Goal: Task Accomplishment & Management: Manage account settings

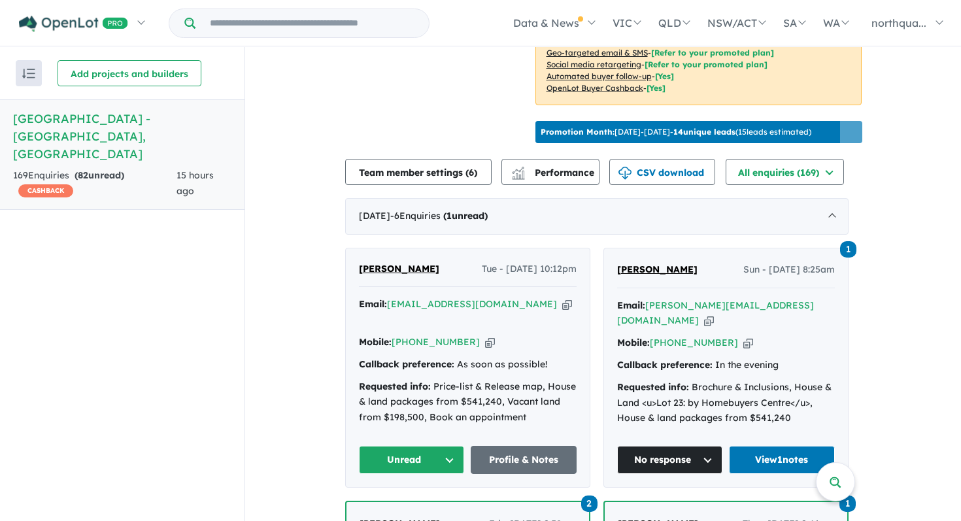
scroll to position [403, 0]
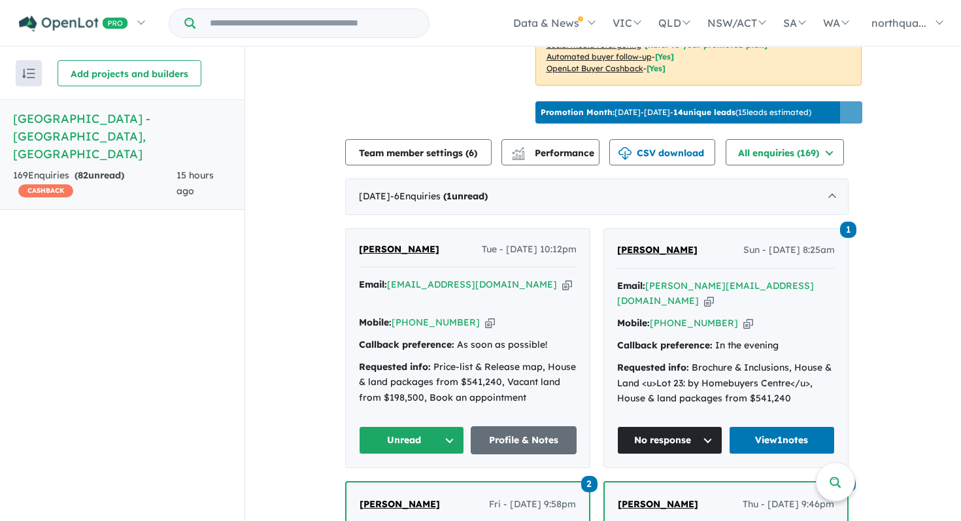
click at [396, 245] on span "[PERSON_NAME]" at bounding box center [399, 249] width 80 height 12
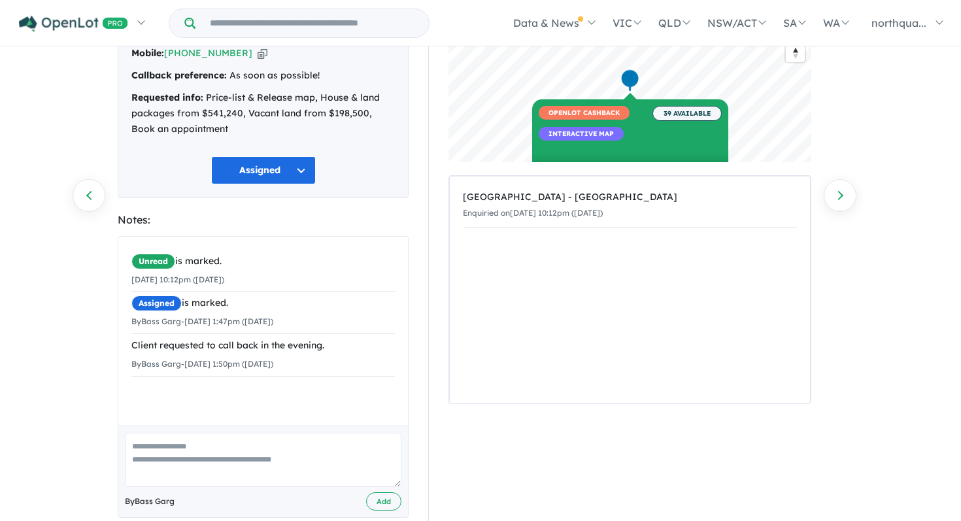
scroll to position [96, 0]
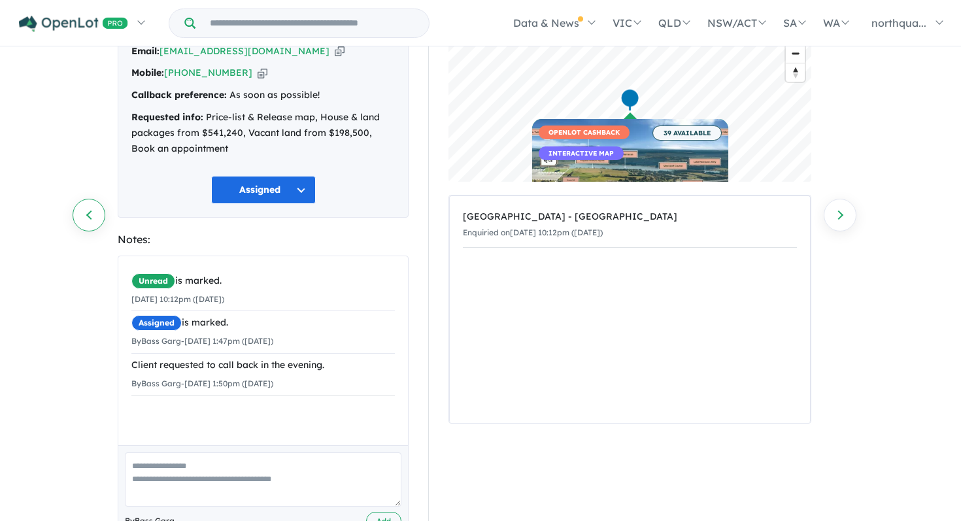
click at [88, 216] on link "Previous enquiry" at bounding box center [89, 215] width 33 height 33
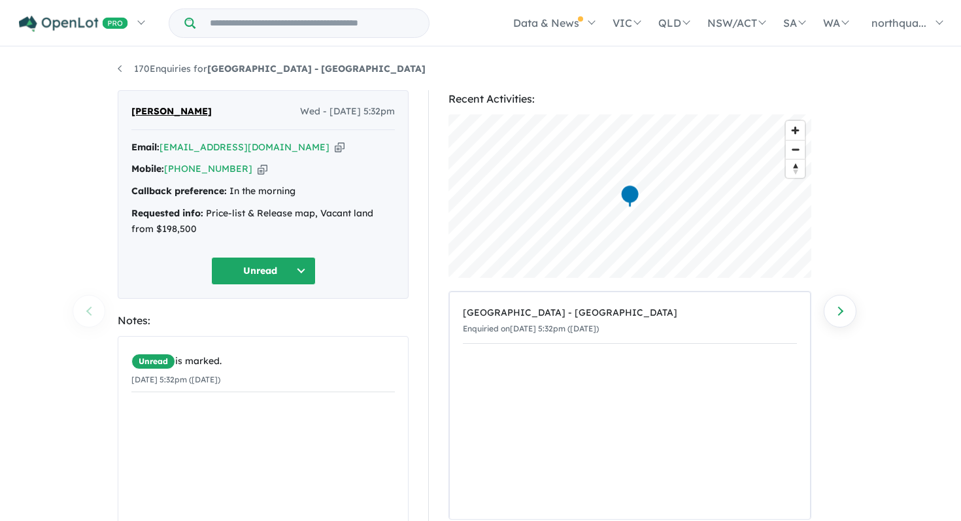
scroll to position [1, 0]
click at [281, 262] on button "Unread" at bounding box center [263, 270] width 105 height 28
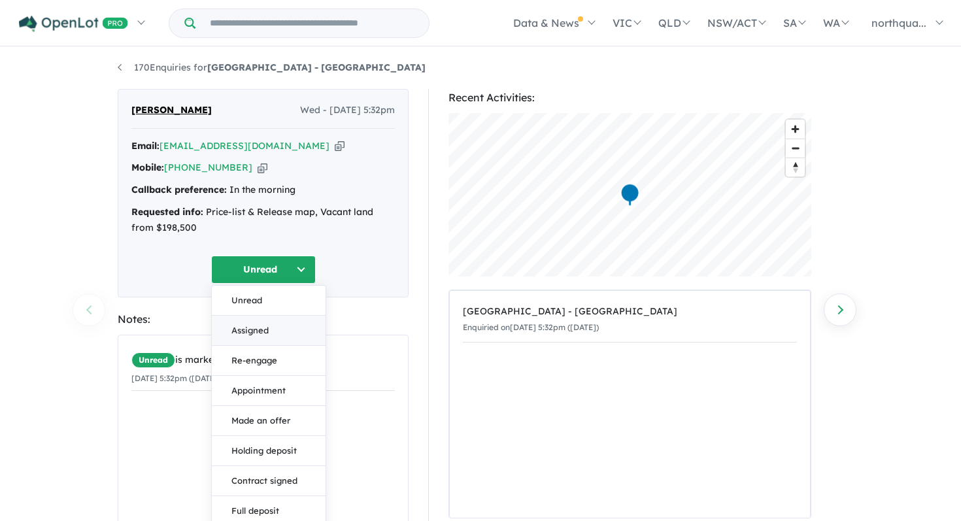
click at [258, 324] on button "Assigned" at bounding box center [269, 331] width 114 height 30
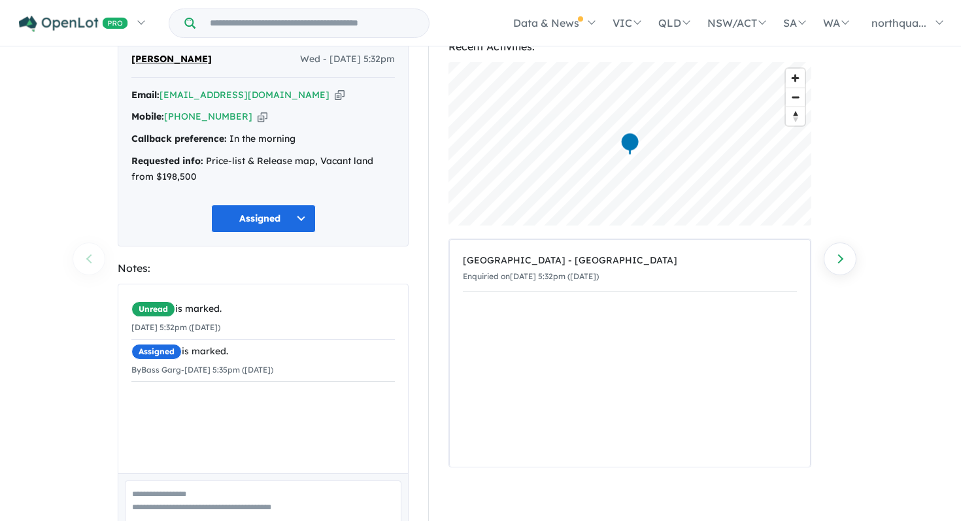
scroll to position [124, 0]
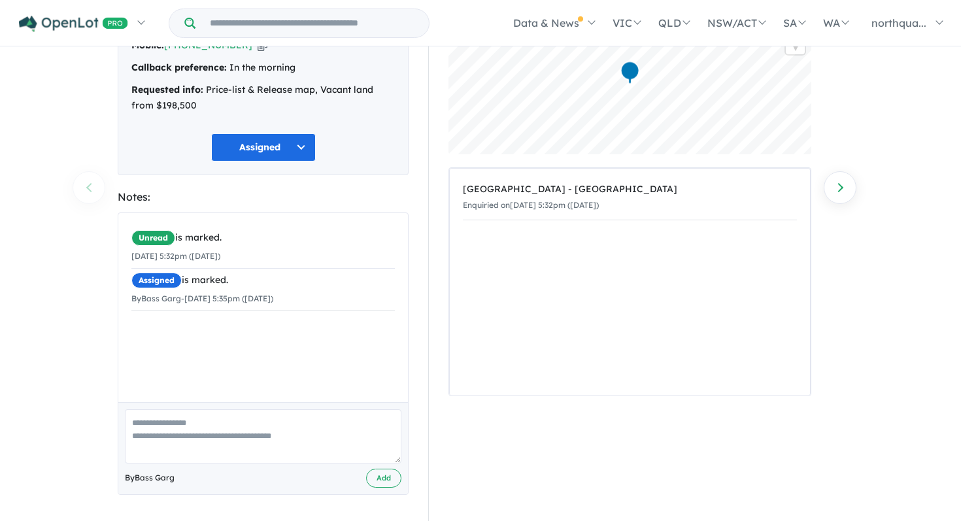
click at [221, 426] on textarea at bounding box center [263, 436] width 277 height 54
type textarea "**********"
click at [383, 479] on button "Add" at bounding box center [383, 478] width 35 height 19
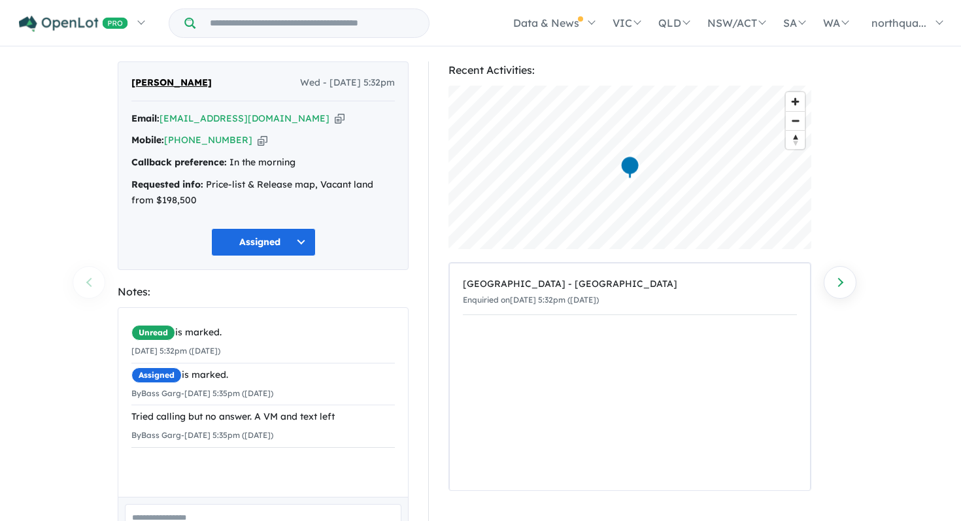
scroll to position [27, 0]
click at [839, 285] on link "Next enquiry" at bounding box center [840, 283] width 33 height 33
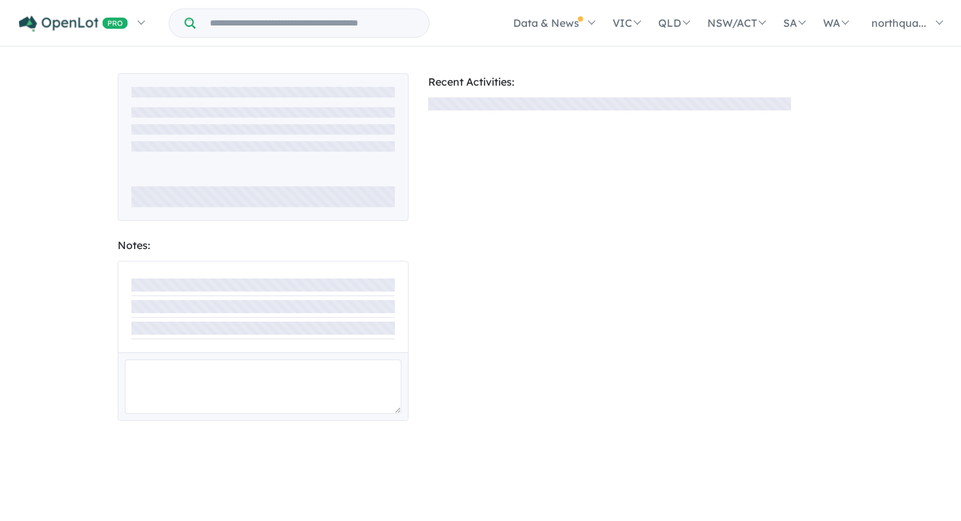
scroll to position [27, 0]
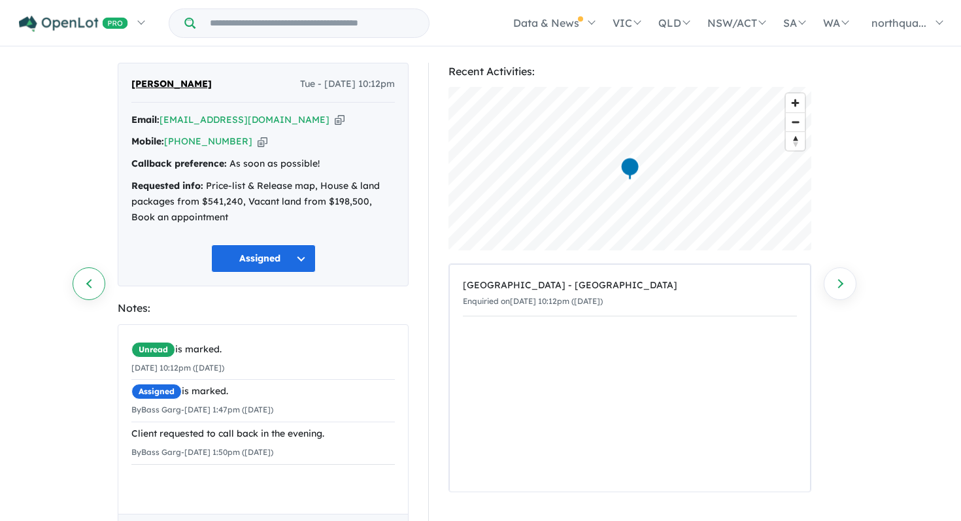
click at [82, 275] on link "Previous enquiry" at bounding box center [89, 283] width 33 height 33
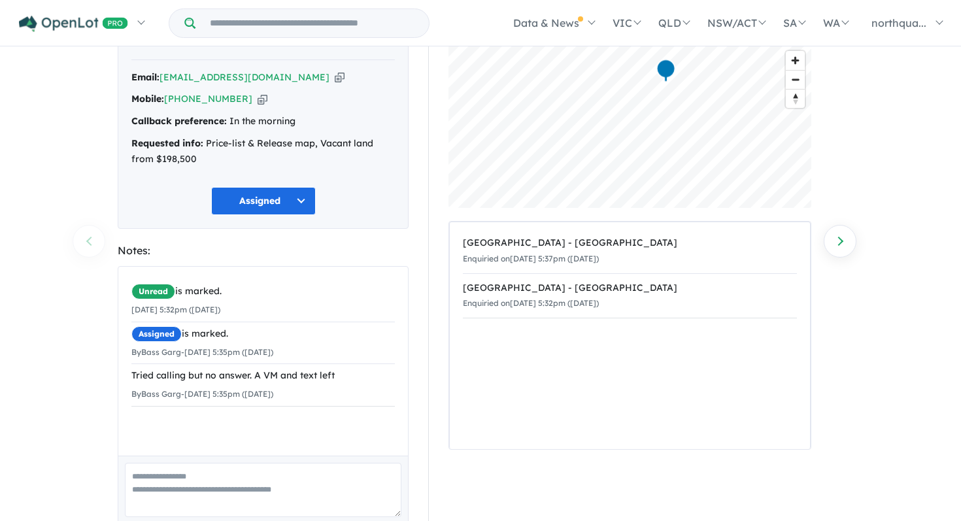
scroll to position [90, 0]
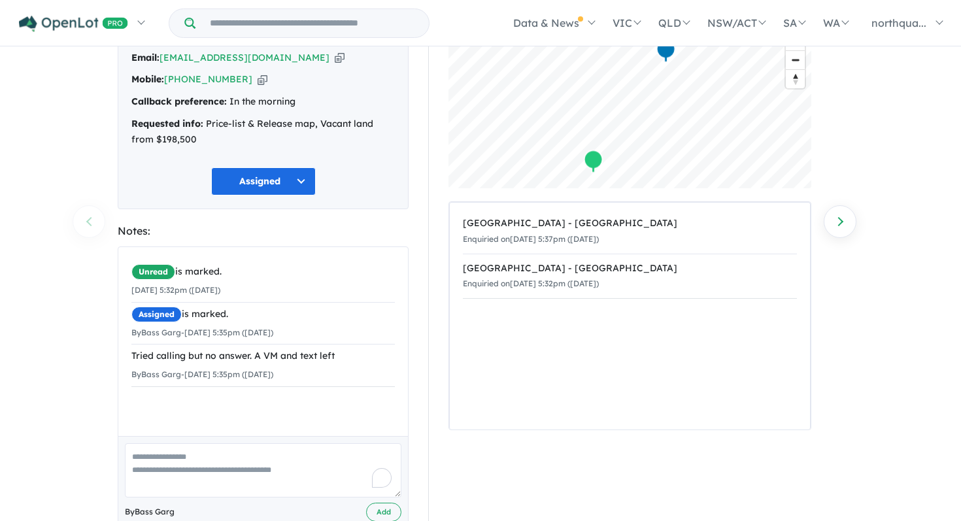
click at [214, 476] on textarea "To enrich screen reader interactions, please activate Accessibility in Grammarl…" at bounding box center [263, 470] width 277 height 54
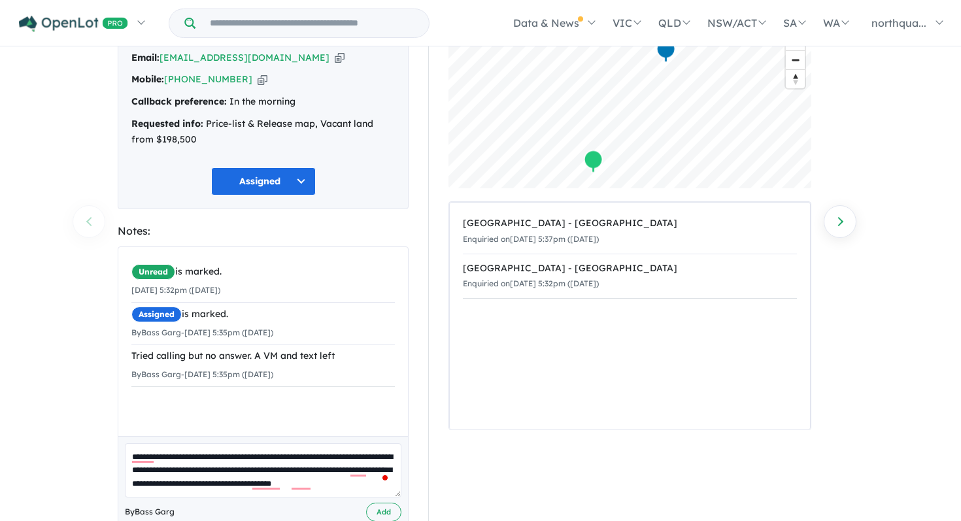
scroll to position [5, 0]
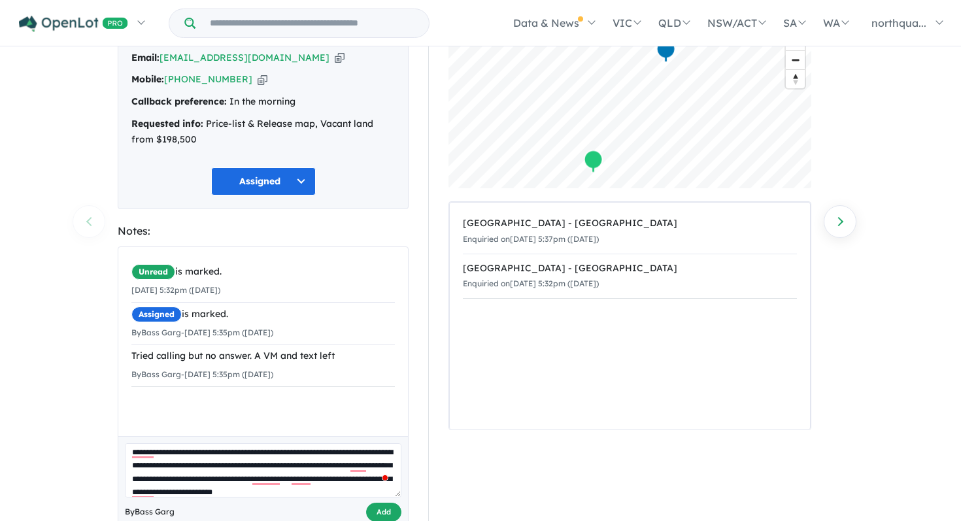
type textarea "**********"
click at [387, 512] on button "Add" at bounding box center [383, 512] width 35 height 19
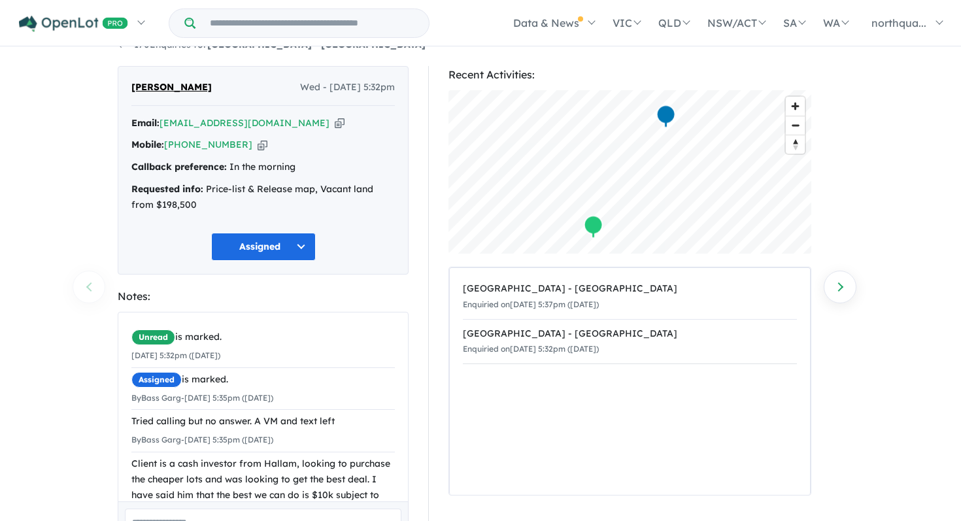
scroll to position [0, 0]
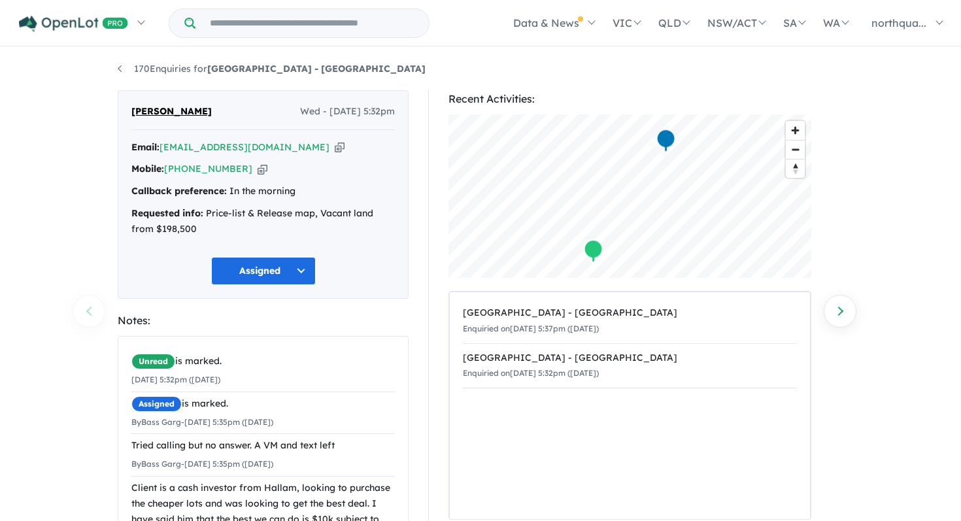
click at [335, 150] on icon "button" at bounding box center [340, 148] width 10 height 14
click at [335, 146] on icon "button" at bounding box center [340, 148] width 10 height 14
